Goal: Transaction & Acquisition: Purchase product/service

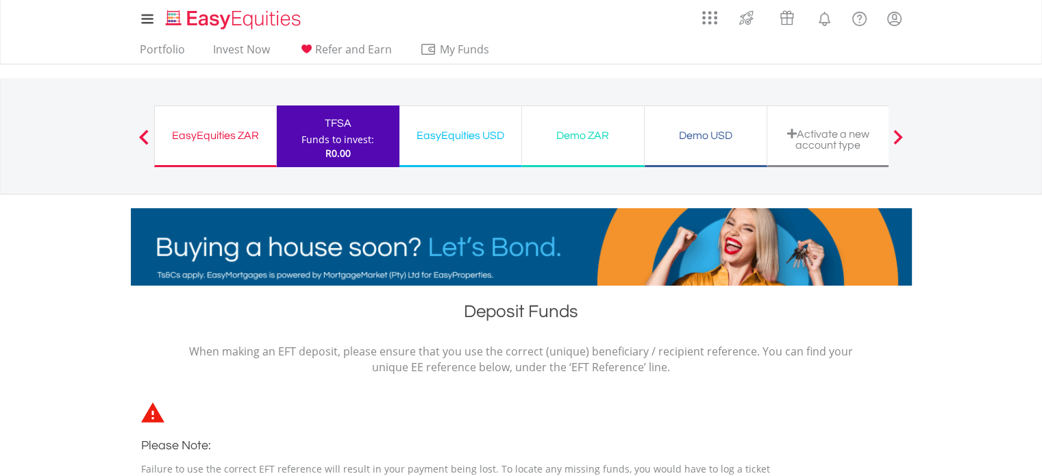
click at [234, 135] on div "EasyEquities ZAR" at bounding box center [215, 135] width 105 height 19
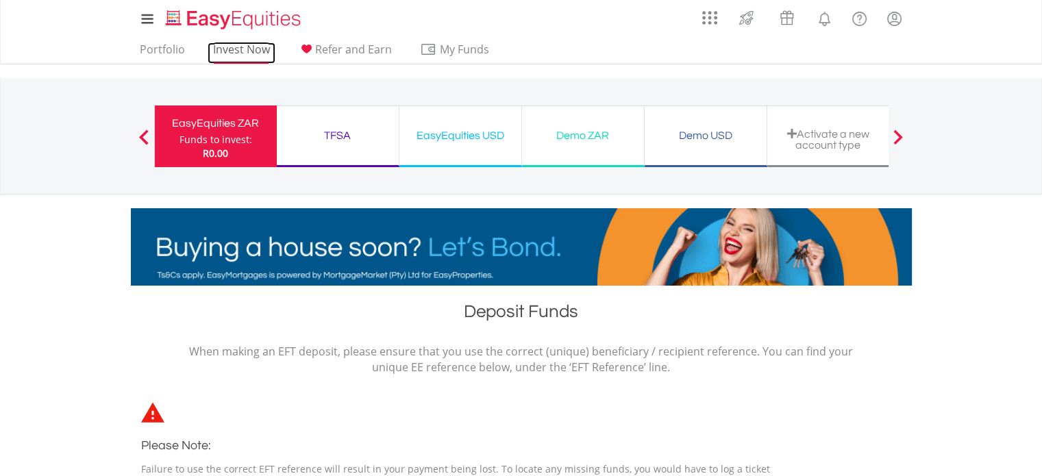
click at [227, 53] on link "Invest Now" at bounding box center [242, 52] width 68 height 21
